Goal: Transaction & Acquisition: Book appointment/travel/reservation

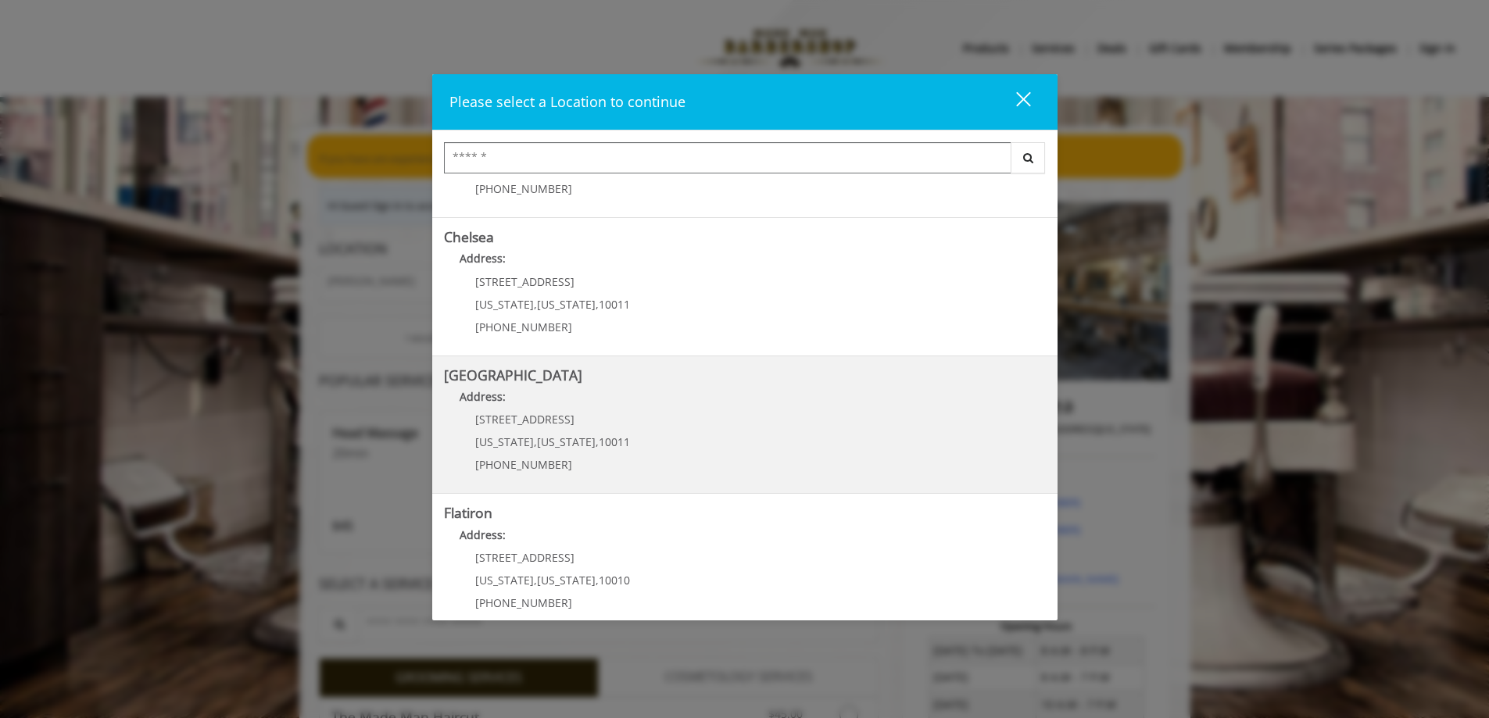
scroll to position [259, 0]
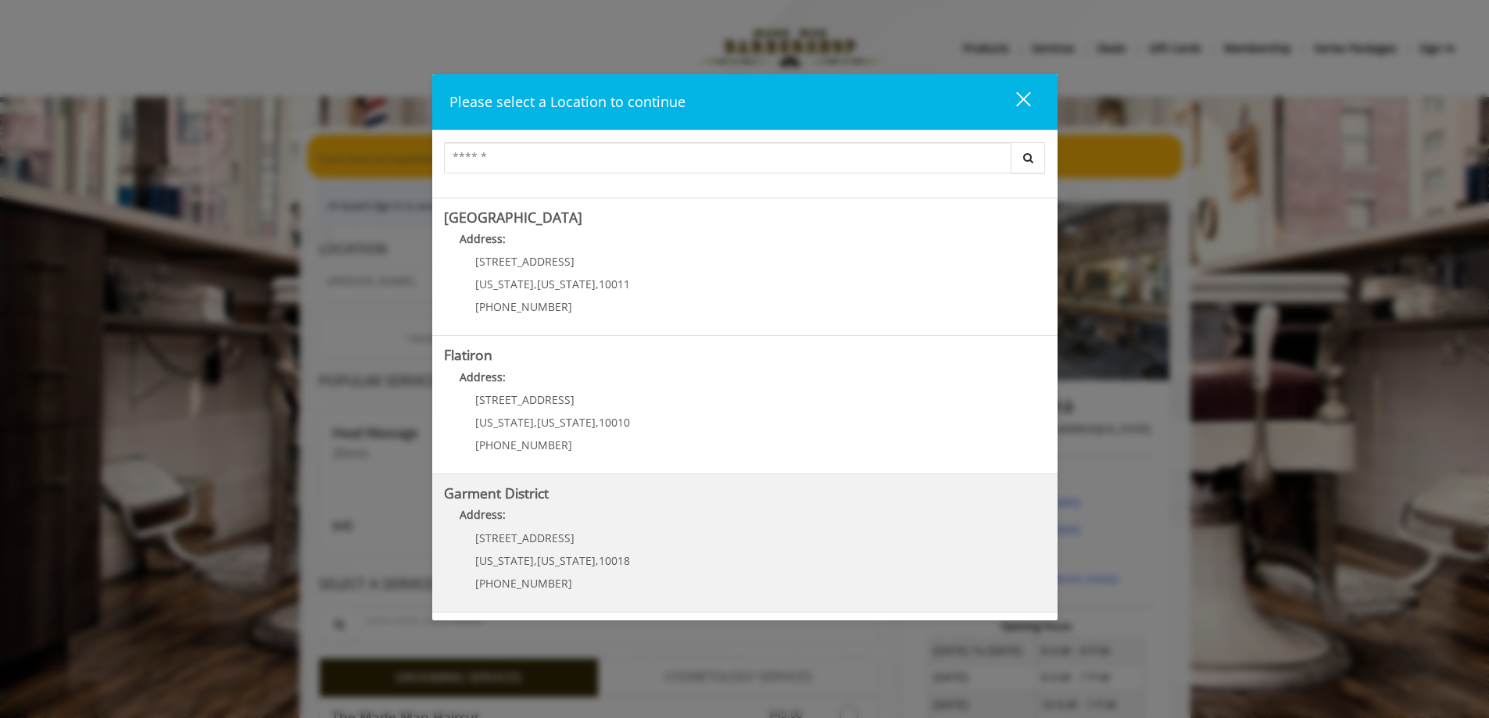
click at [635, 536] on District "Garment District Address: 1400 Broadway New York , New York , 10018 (212) 997-4…" at bounding box center [745, 543] width 602 height 114
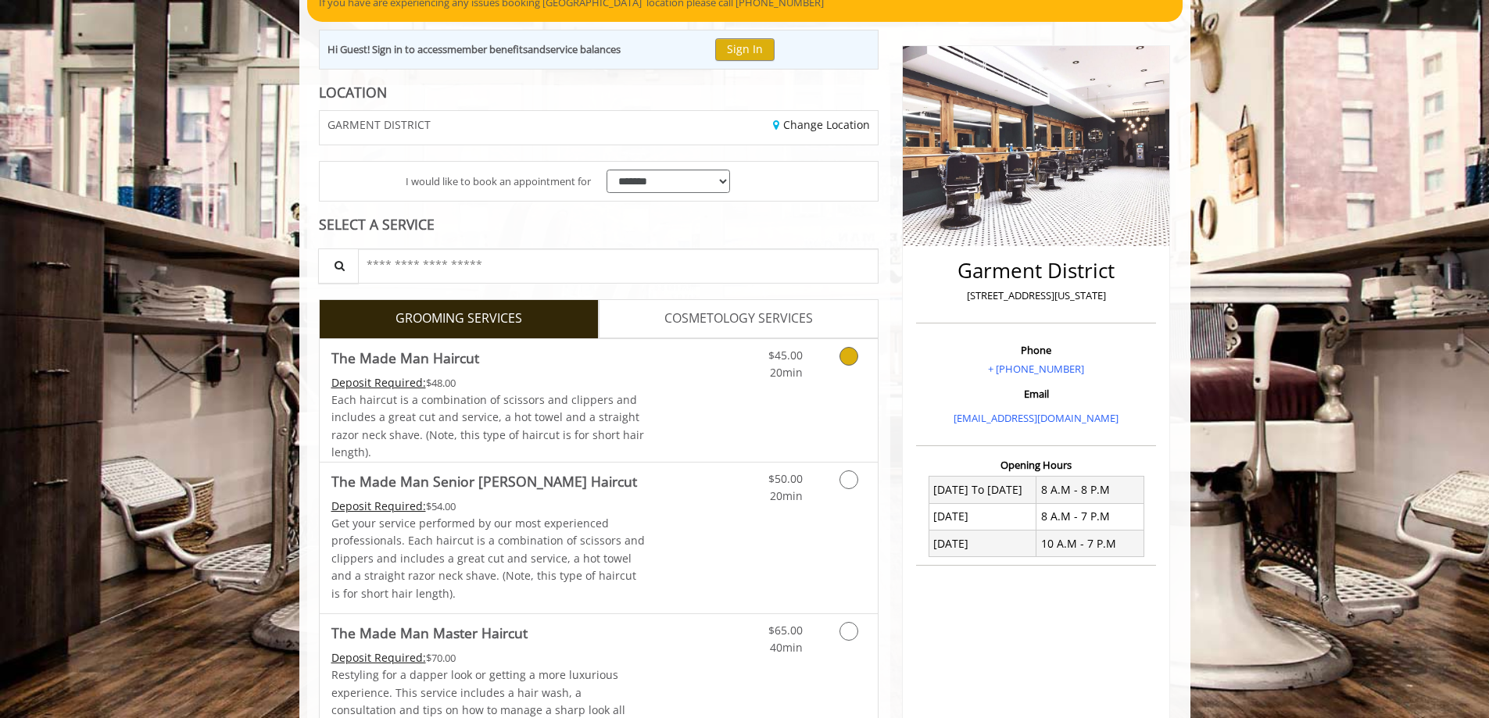
click at [789, 410] on div "$45.00 20min" at bounding box center [808, 400] width 140 height 123
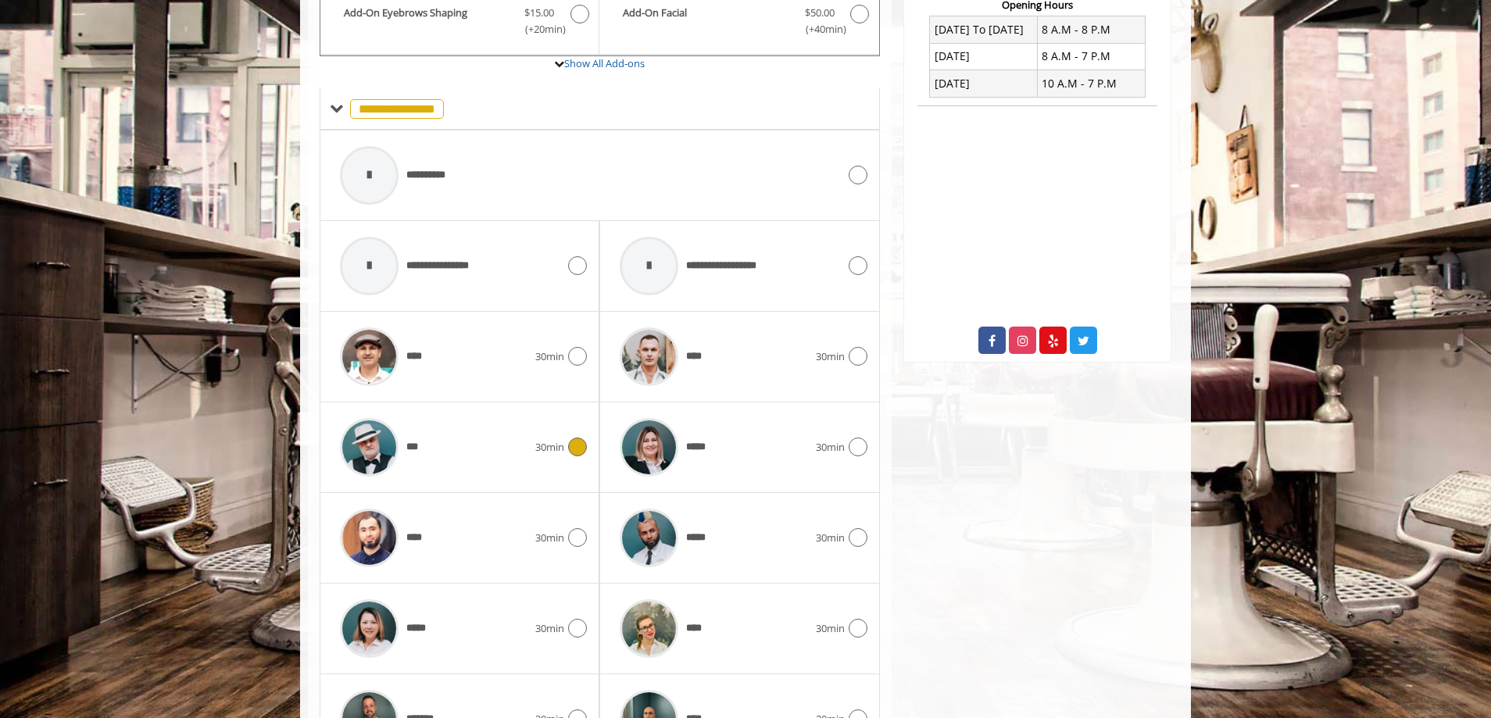
scroll to position [685, 0]
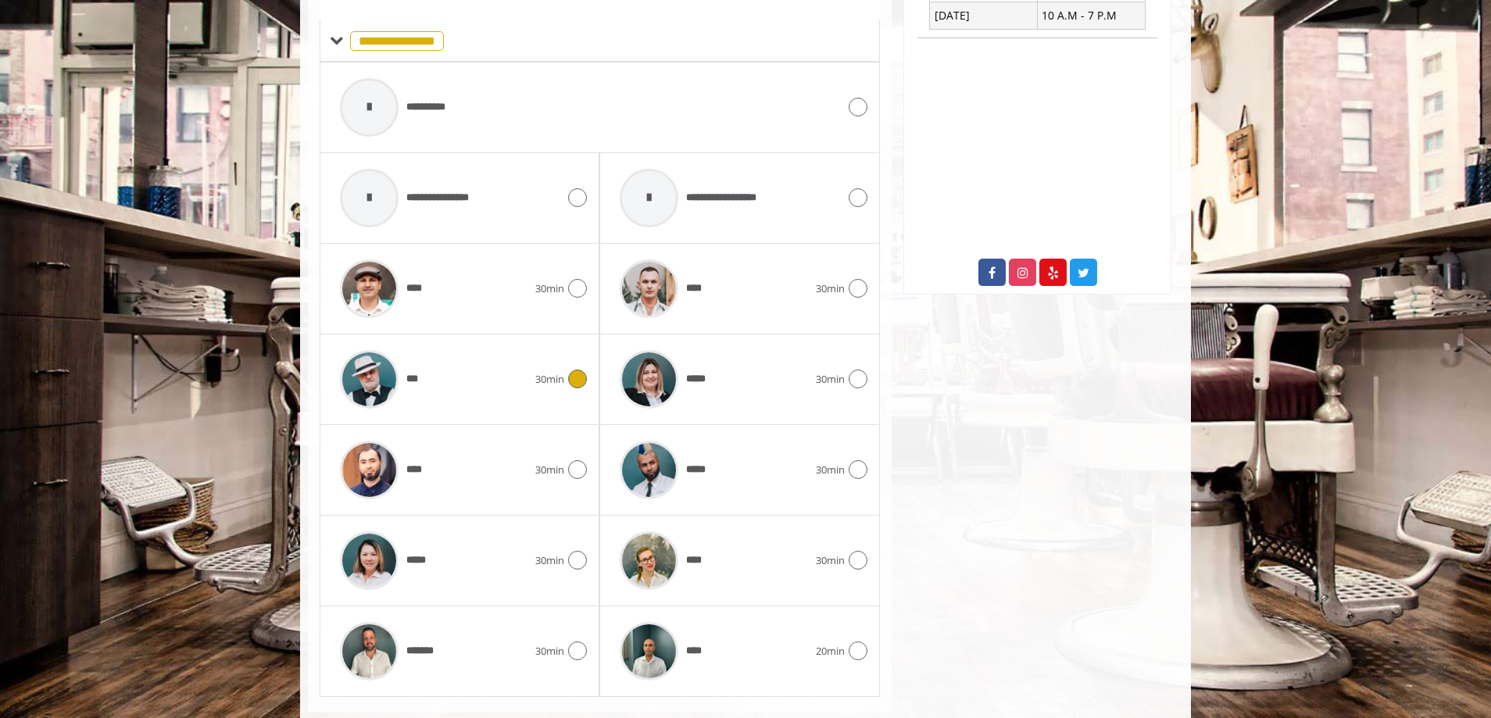
click at [514, 392] on div "***" at bounding box center [433, 379] width 203 height 74
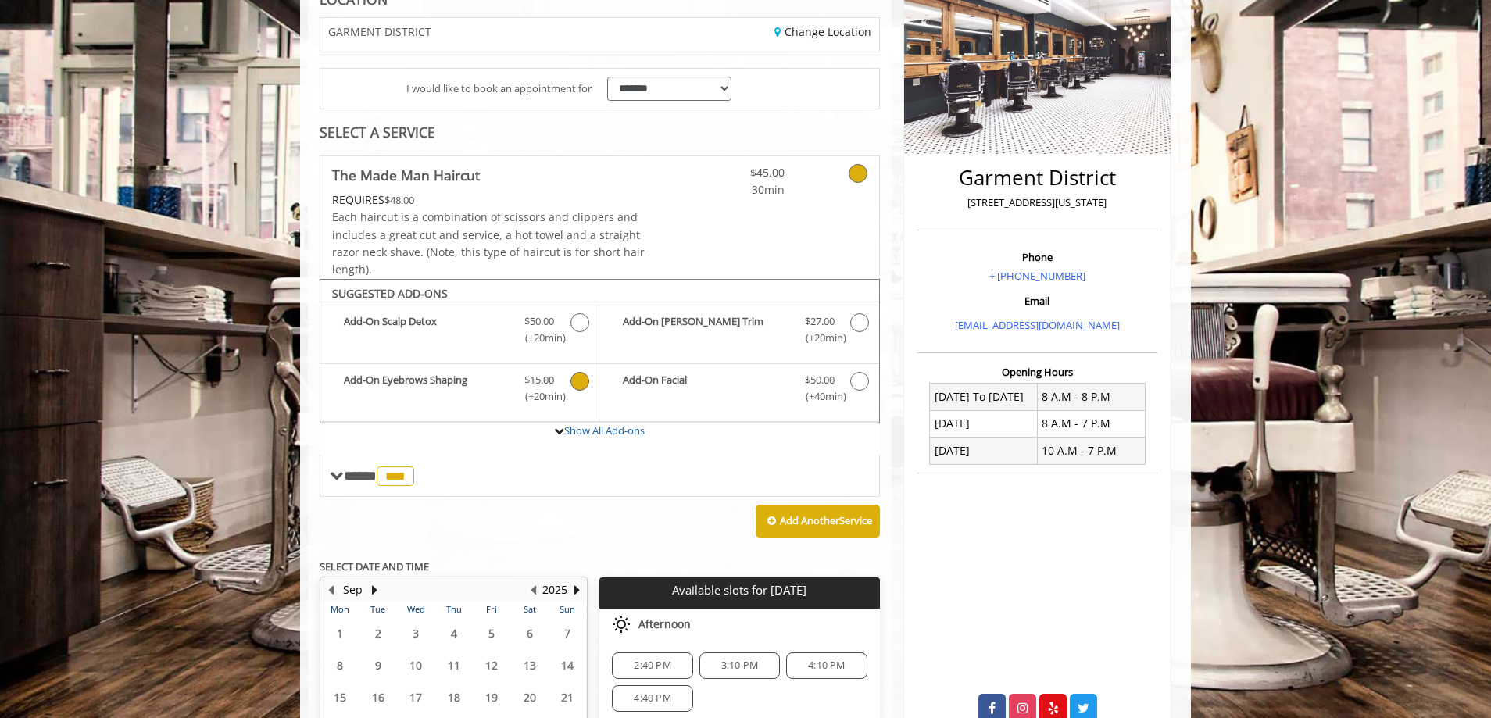
scroll to position [332, 0]
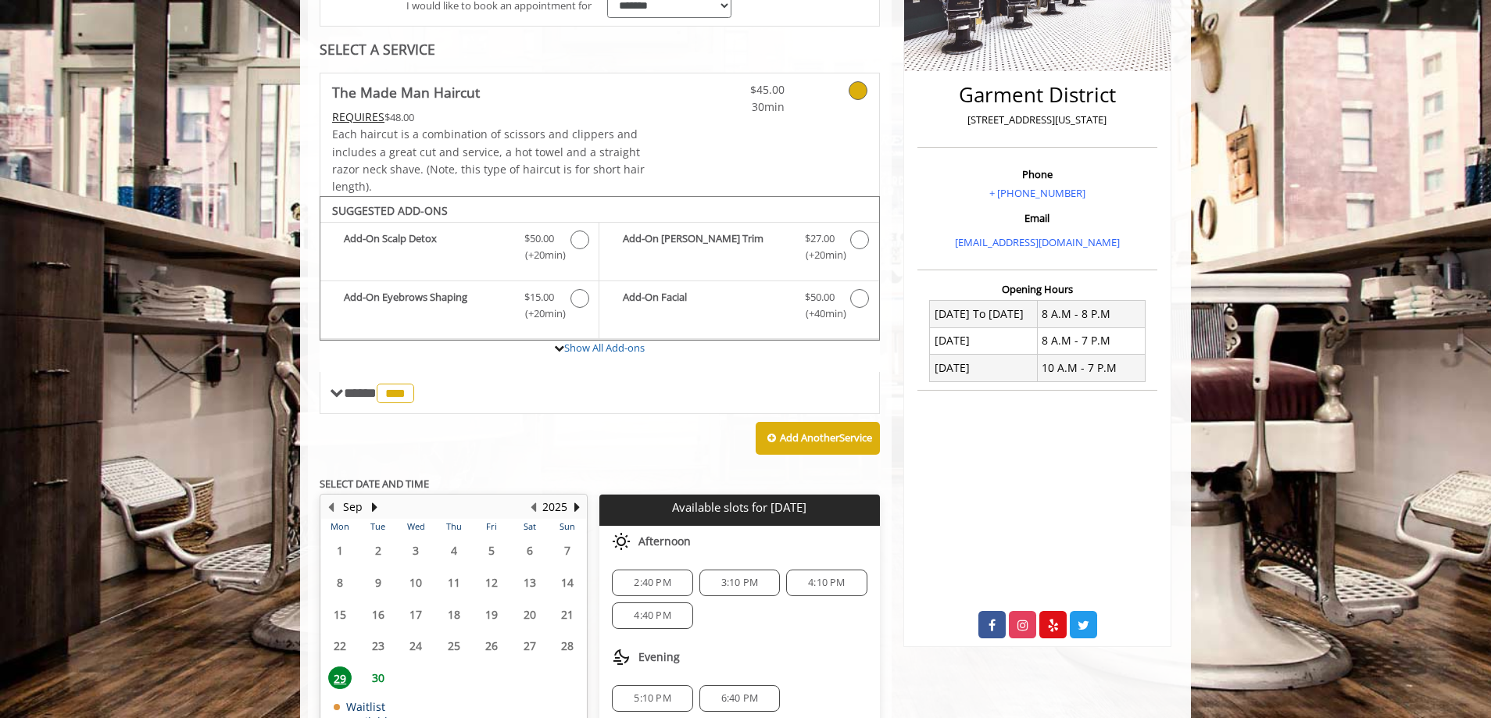
click at [377, 673] on span "30" at bounding box center [378, 678] width 23 height 23
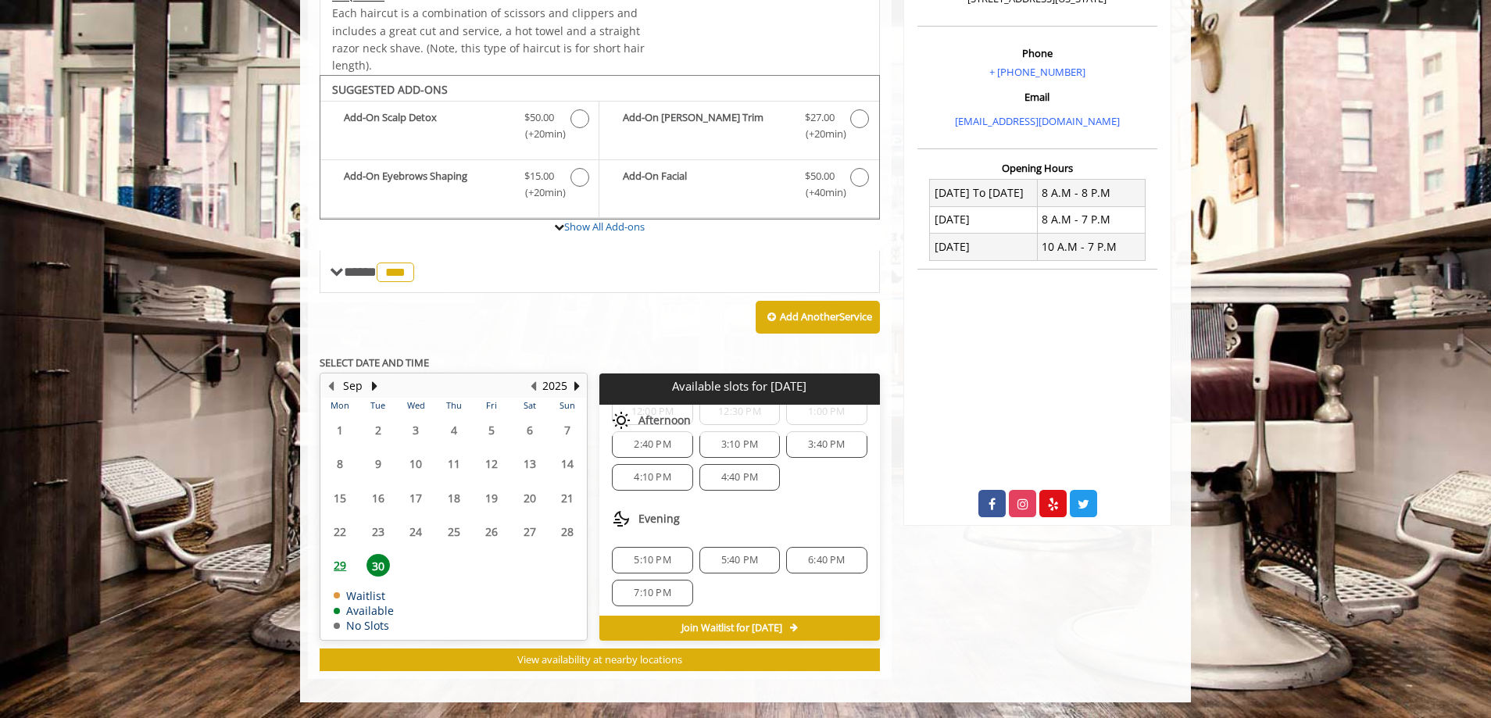
scroll to position [169, 0]
click at [657, 560] on span "5:10 PM" at bounding box center [652, 557] width 37 height 13
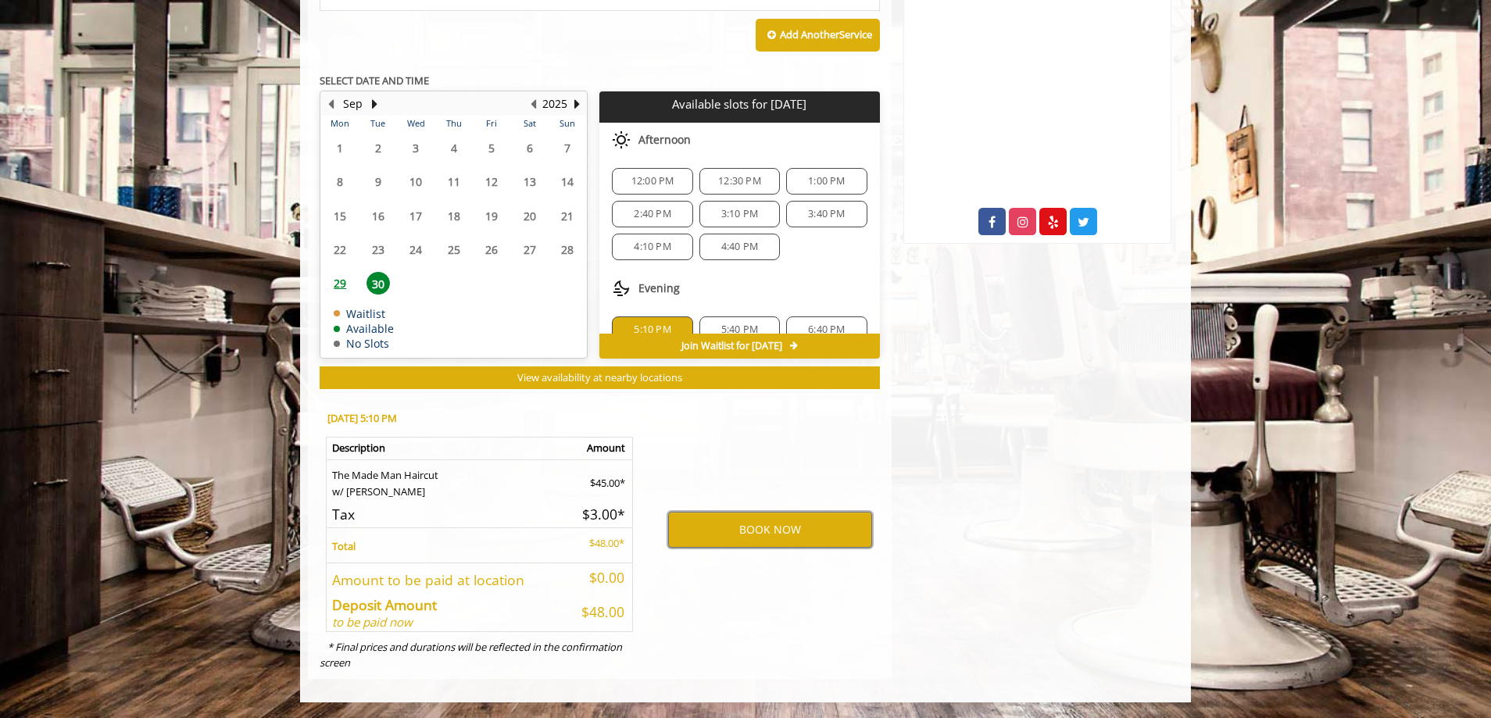
scroll to position [91, 0]
